Goal: Task Accomplishment & Management: Use online tool/utility

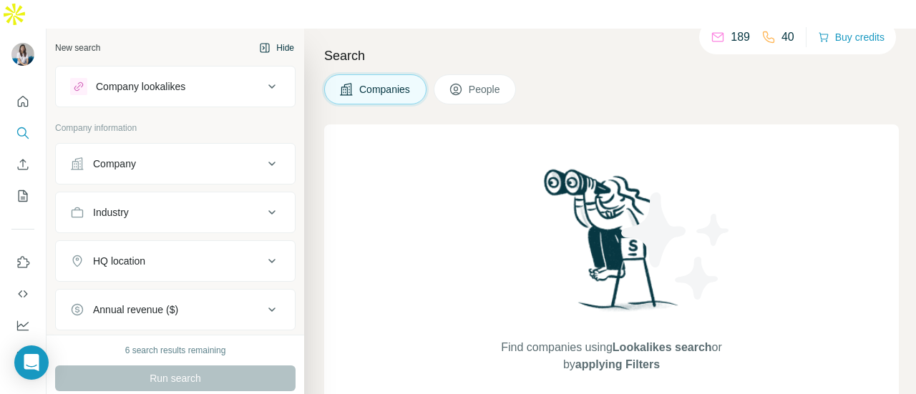
click at [259, 37] on button "Hide" at bounding box center [276, 47] width 55 height 21
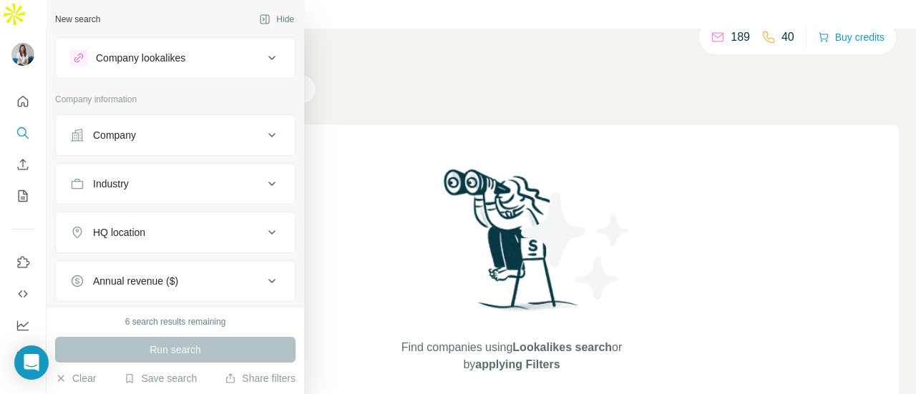
click at [91, 21] on div "New search" at bounding box center [77, 19] width 45 height 13
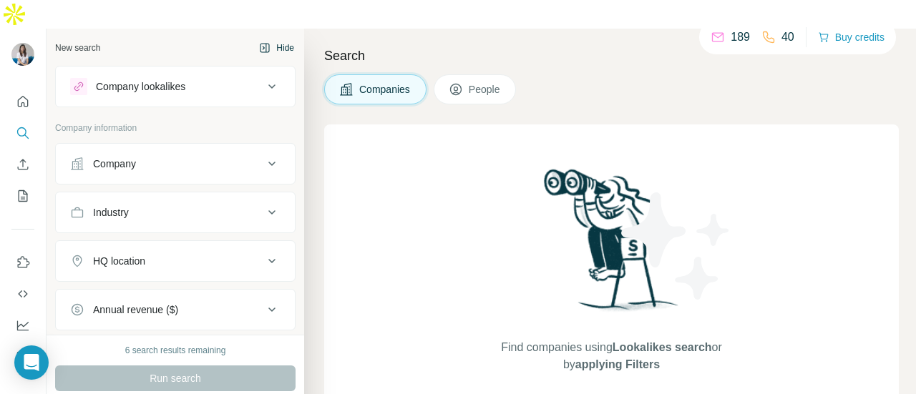
click at [271, 37] on button "Hide" at bounding box center [276, 47] width 55 height 21
